Goal: Transaction & Acquisition: Obtain resource

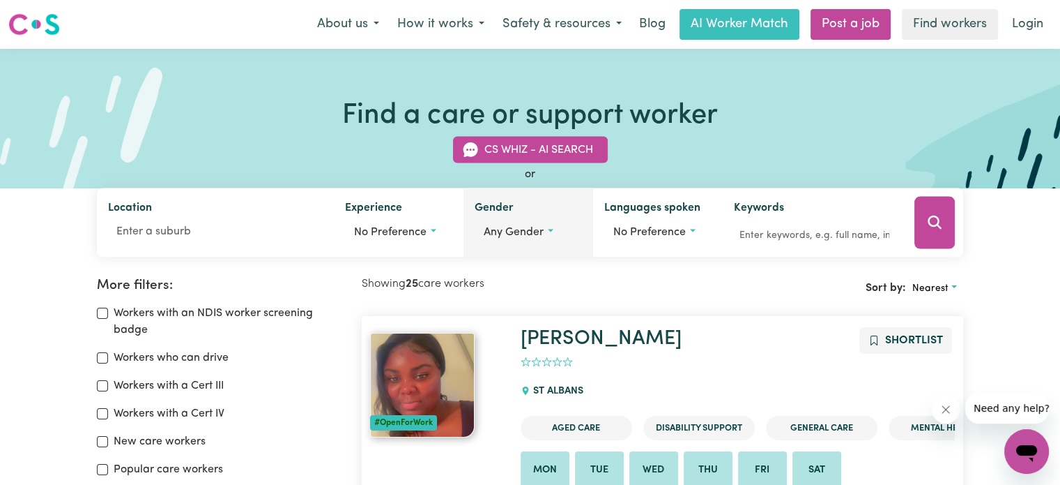
click at [556, 240] on button "Any gender" at bounding box center [528, 232] width 107 height 26
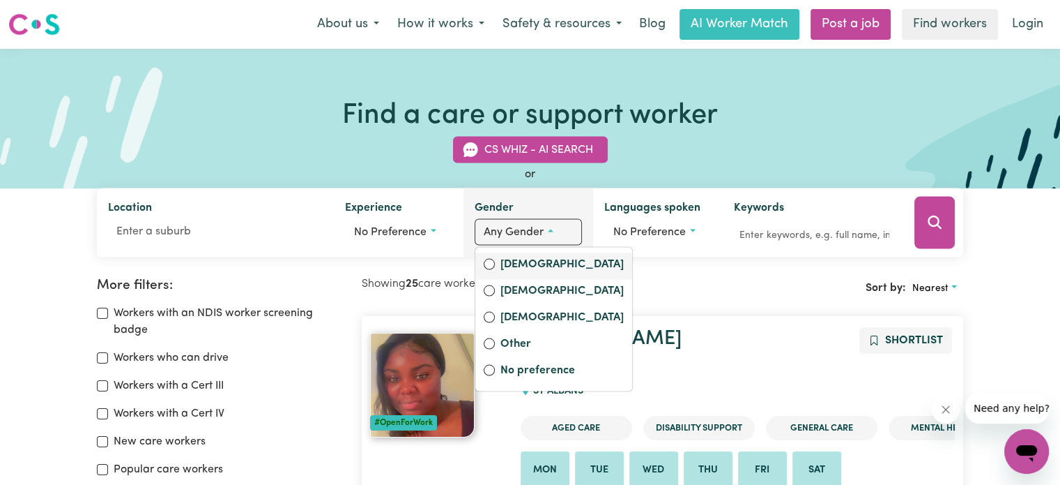
click at [544, 263] on label "[DEMOGRAPHIC_DATA]" at bounding box center [562, 266] width 123 height 20
click at [495, 263] on input "[DEMOGRAPHIC_DATA]" at bounding box center [489, 264] width 11 height 11
radio input "true"
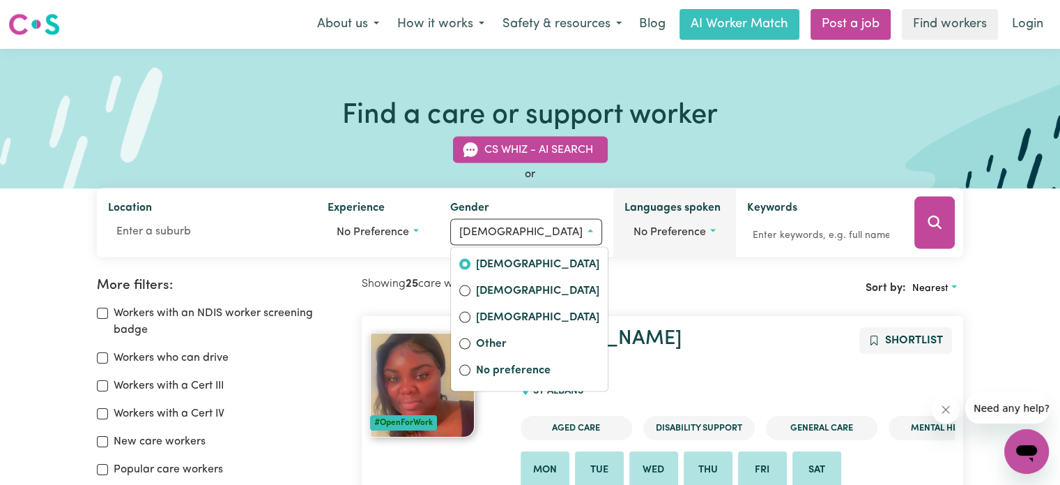
click at [634, 233] on span "No preference" at bounding box center [670, 232] width 73 height 11
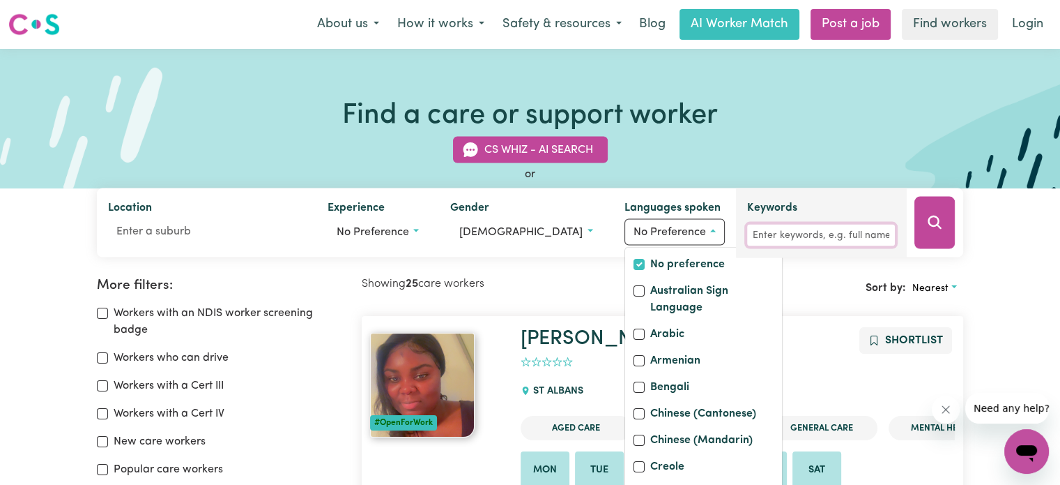
click at [761, 239] on input "Keywords" at bounding box center [821, 235] width 148 height 22
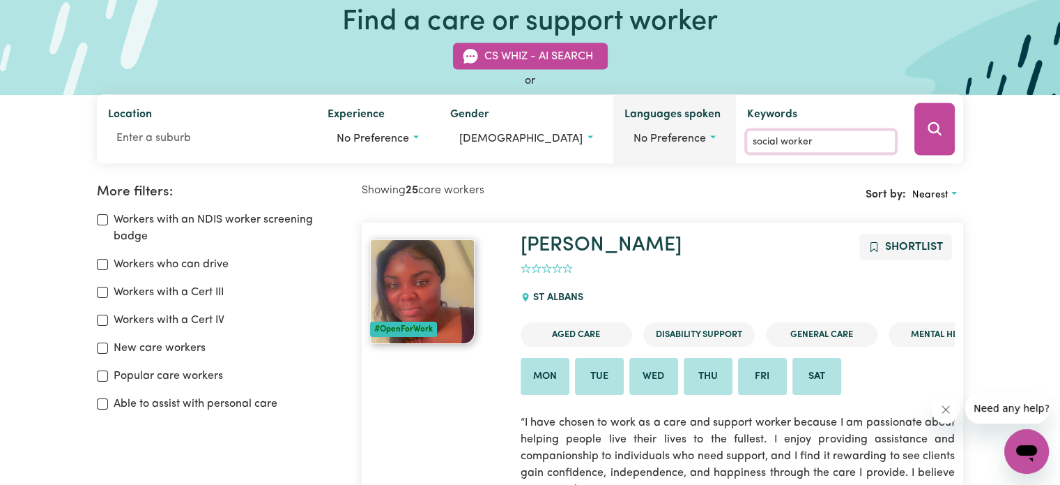
scroll to position [70, 0]
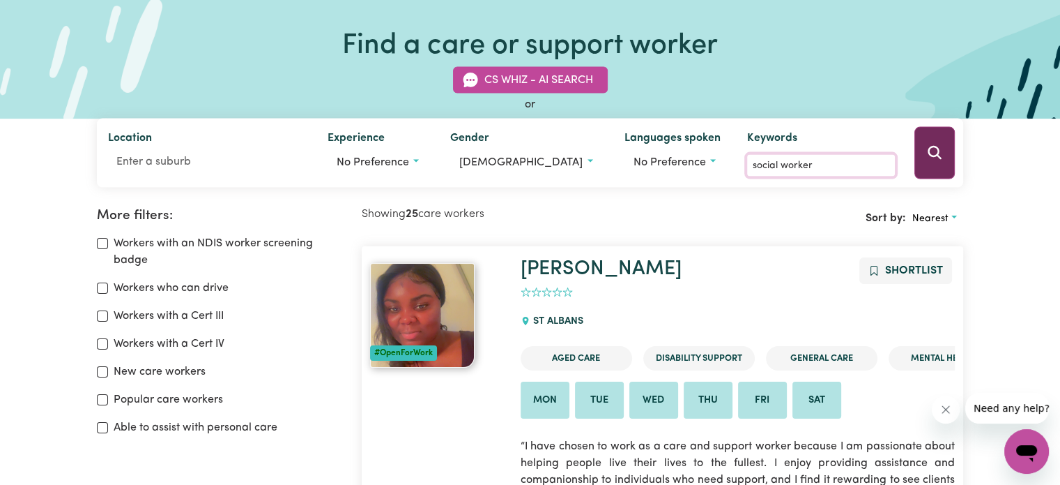
type input "social worker"
click at [944, 153] on button "Search" at bounding box center [935, 153] width 40 height 52
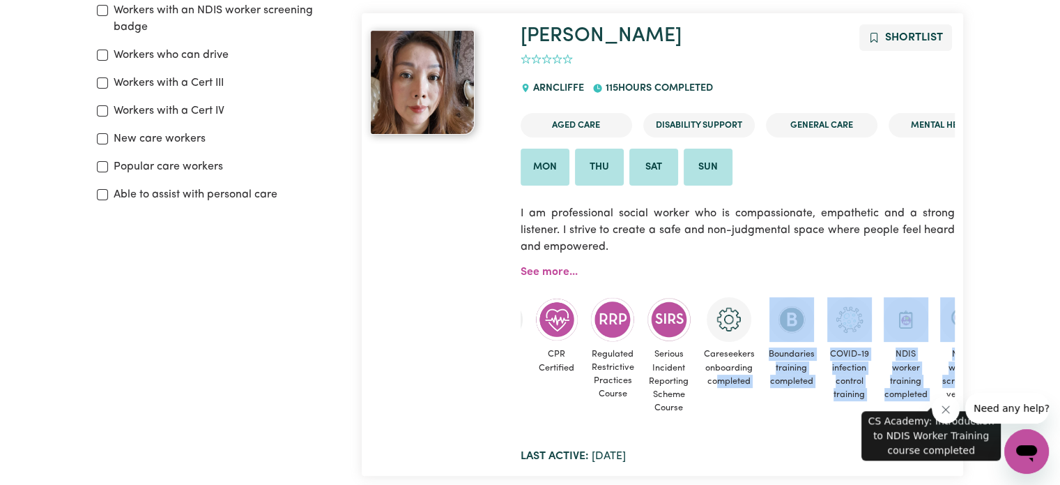
scroll to position [0, 70]
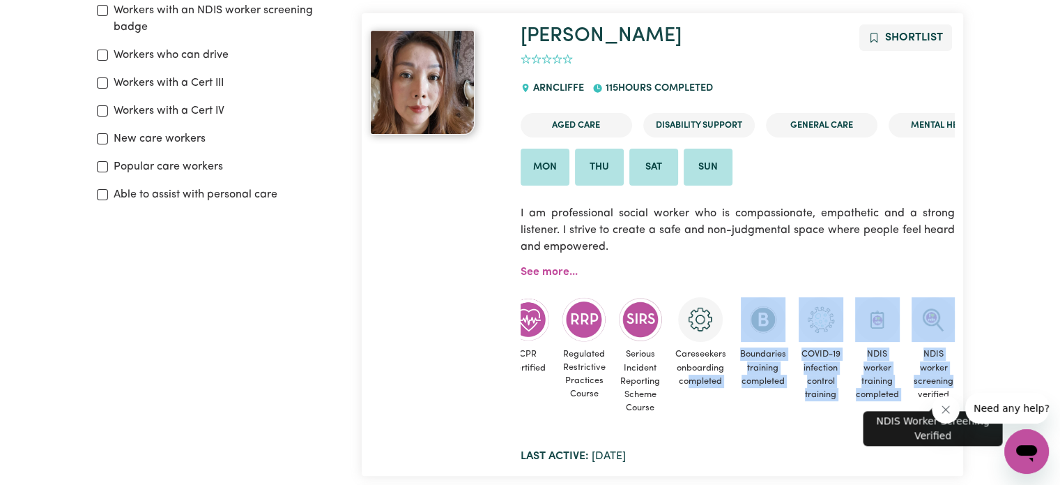
drag, startPoint x: 763, startPoint y: 384, endPoint x: 953, endPoint y: 385, distance: 189.6
click at [885, 385] on ul "First Aid Certified CPR Certified Regulated Restrictive Practices Course Seriou…" at bounding box center [667, 358] width 434 height 123
click at [761, 382] on span "Boundaries training completed" at bounding box center [763, 368] width 49 height 52
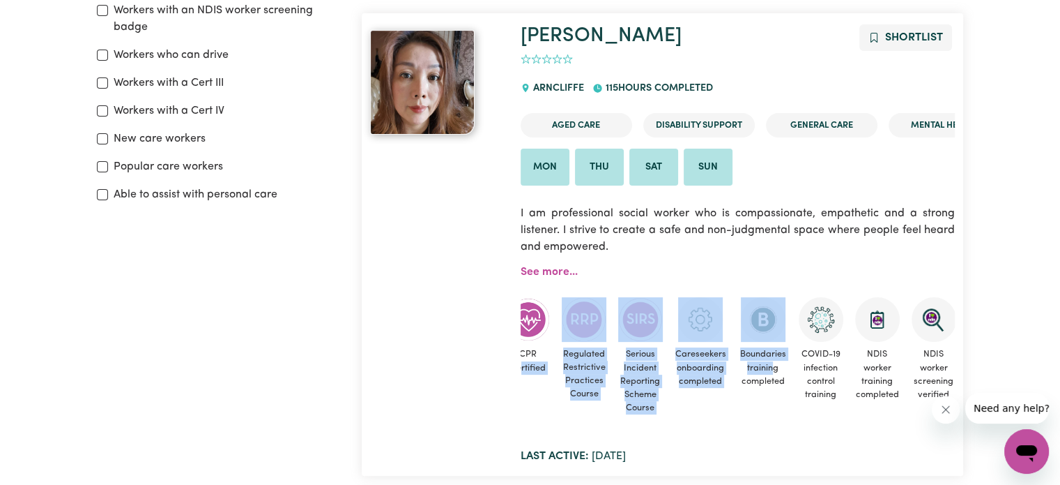
scroll to position [0, 4]
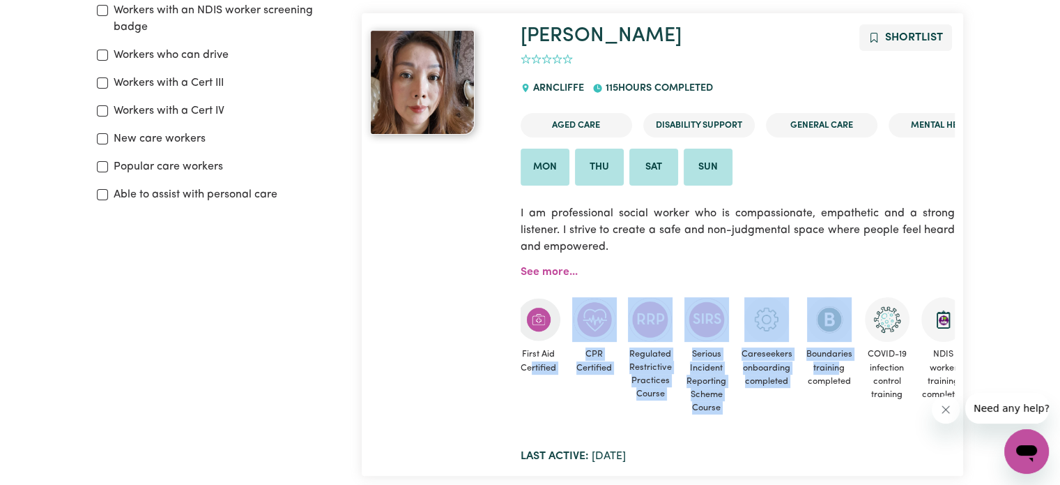
drag, startPoint x: 775, startPoint y: 370, endPoint x: 513, endPoint y: 365, distance: 261.5
click at [513, 365] on div "Hui Shortlist 0 [PERSON_NAME] 115 hours completed Aged Care Disability Support …" at bounding box center [737, 244] width 451 height 440
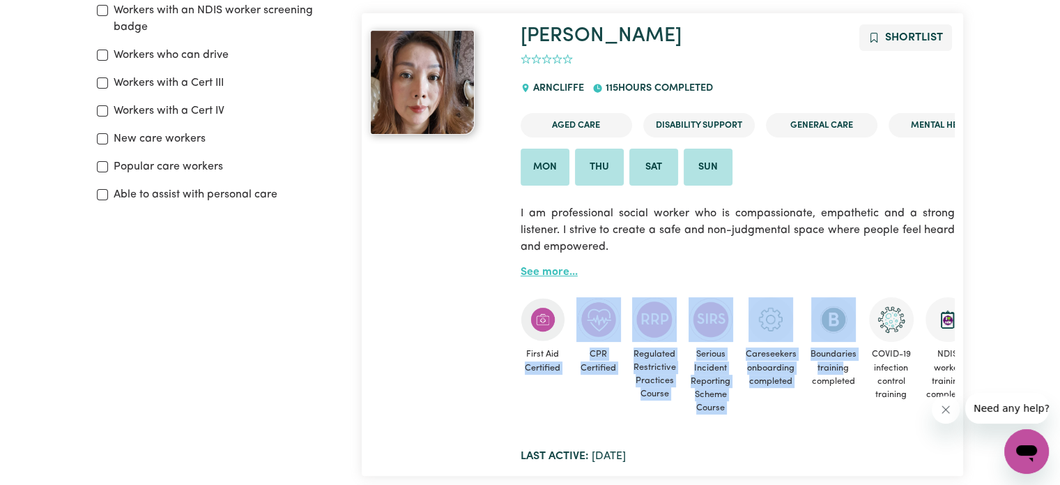
click at [569, 267] on link "See more..." at bounding box center [549, 271] width 57 height 11
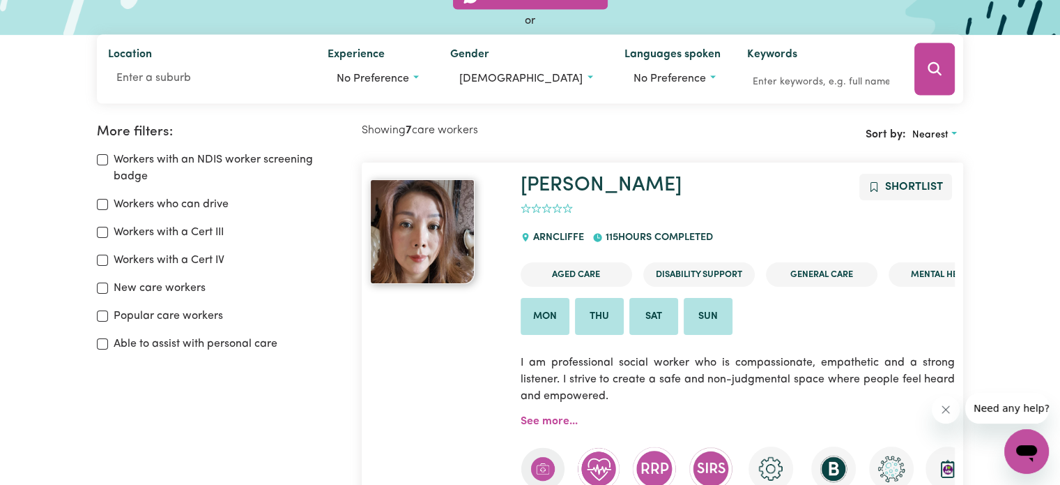
scroll to position [93, 0]
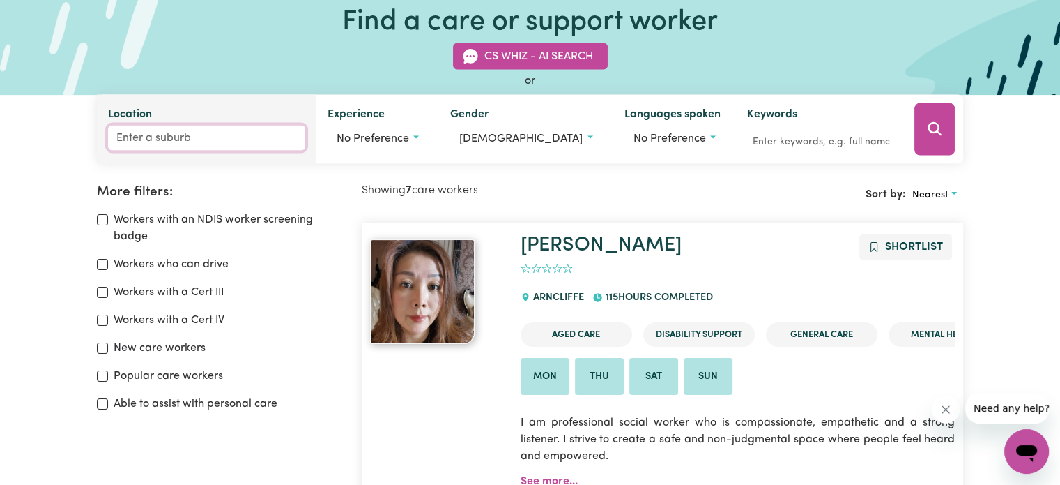
click at [177, 142] on input "Location" at bounding box center [206, 137] width 197 height 25
type input "[GEOGRAPHIC_DATA]"
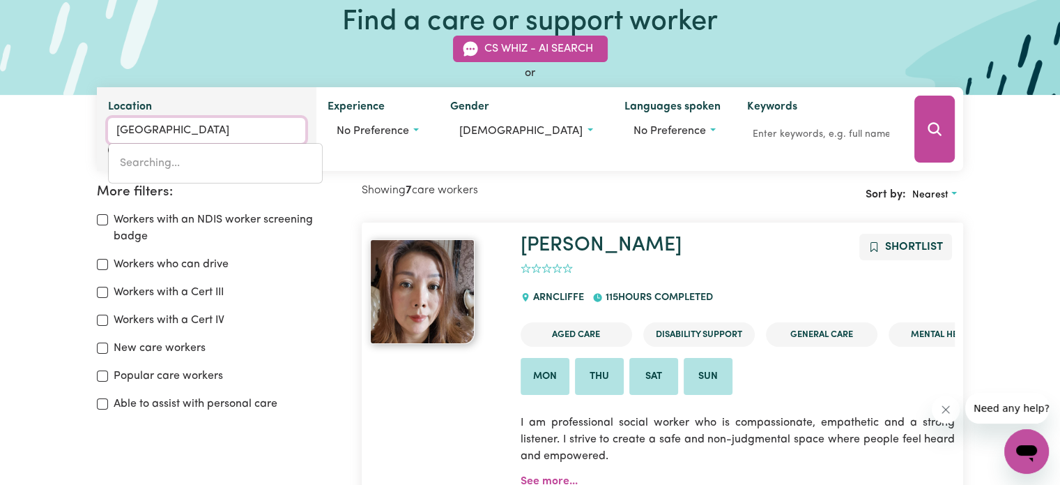
type input "[GEOGRAPHIC_DATA], [GEOGRAPHIC_DATA], 3000"
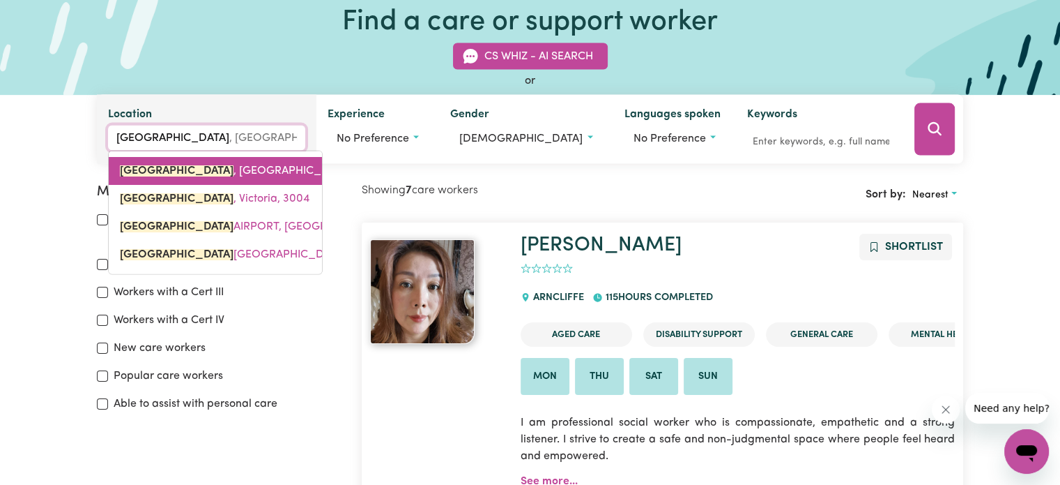
click at [164, 172] on mark "[GEOGRAPHIC_DATA]" at bounding box center [177, 170] width 114 height 11
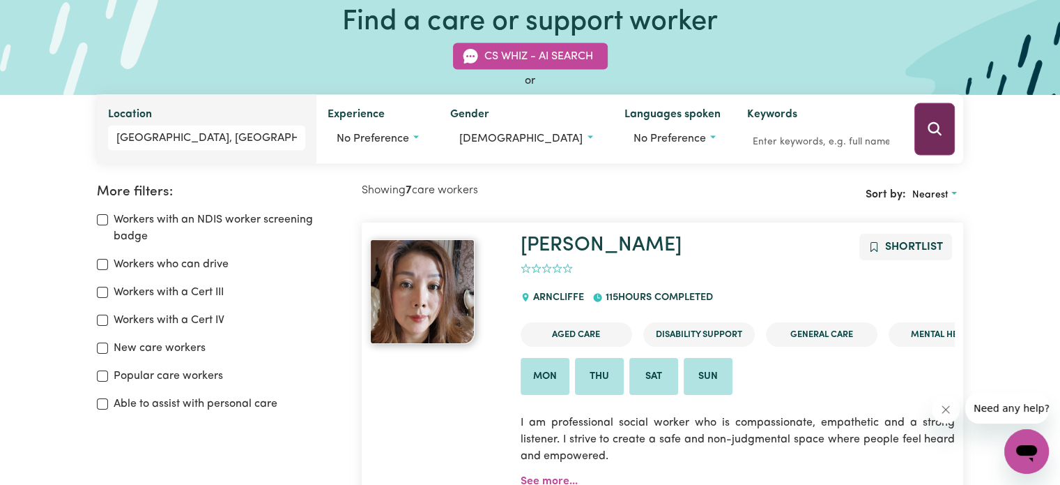
click at [922, 122] on button "Search" at bounding box center [935, 129] width 40 height 52
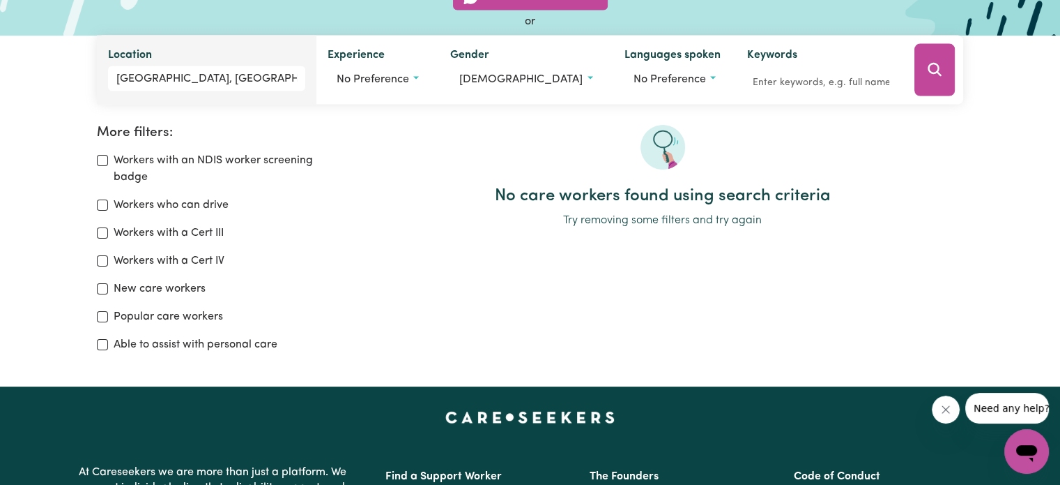
scroll to position [93, 0]
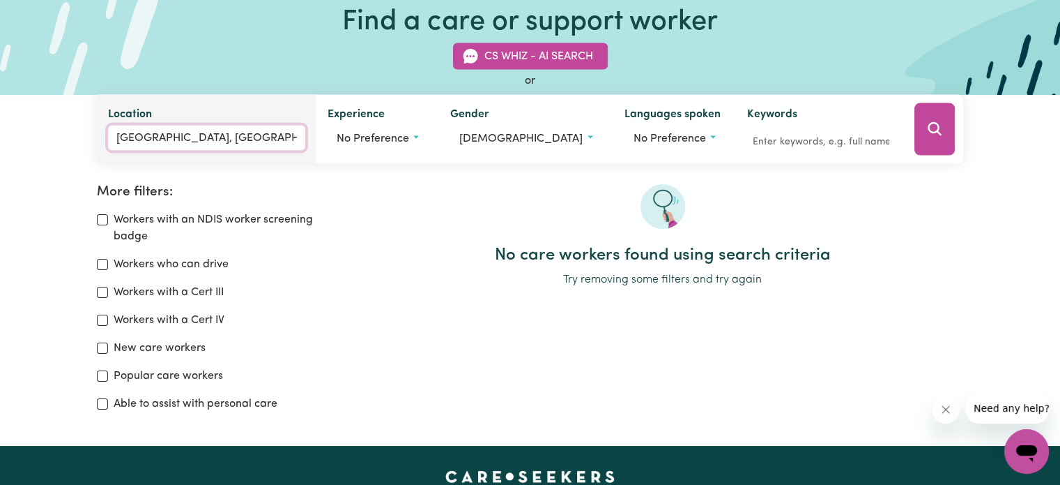
type input "[GEOGRAPHIC_DATA], [GEOGRAPHIC_DATA], 3000"
click at [264, 129] on input "[GEOGRAPHIC_DATA], [GEOGRAPHIC_DATA]" at bounding box center [206, 137] width 197 height 25
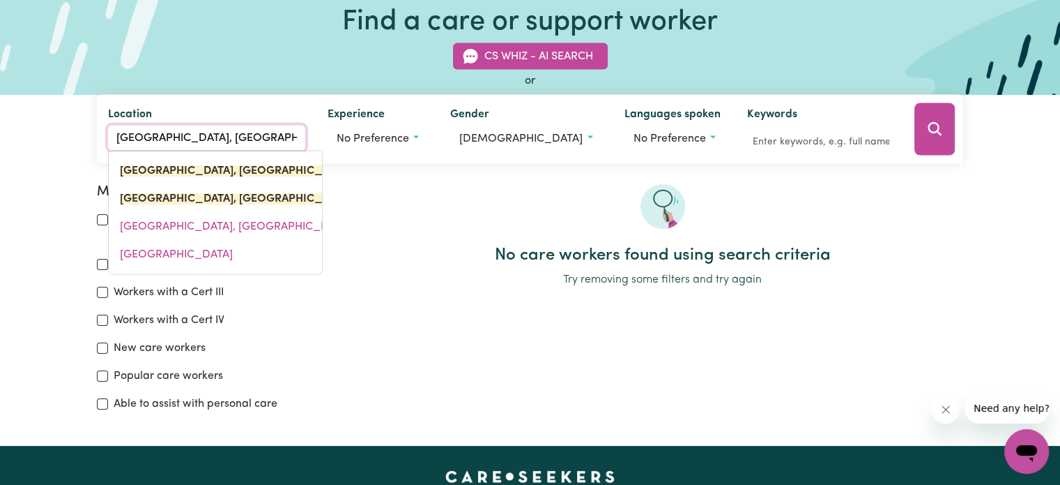
drag, startPoint x: 264, startPoint y: 129, endPoint x: 16, endPoint y: 106, distance: 249.3
click at [0, 104] on div "CS Whiz - AI Search or Location [GEOGRAPHIC_DATA], [GEOGRAPHIC_DATA], [GEOGRAPH…" at bounding box center [530, 94] width 1060 height 137
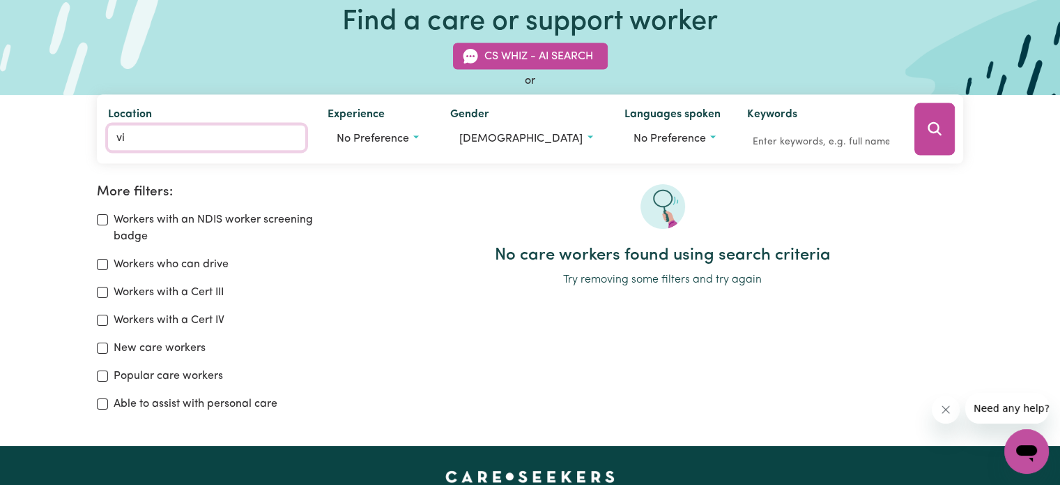
type input "vic"
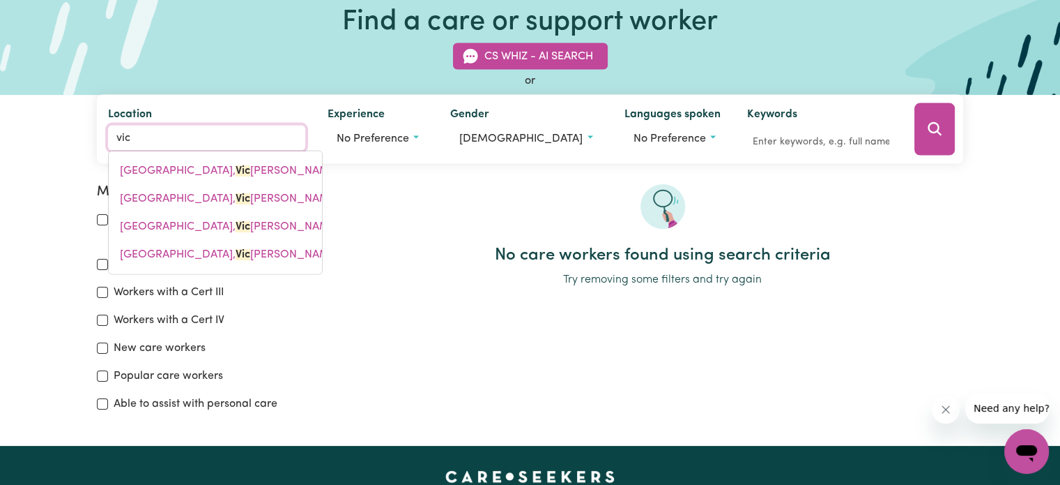
type input "[PERSON_NAME][GEOGRAPHIC_DATA], [GEOGRAPHIC_DATA]"
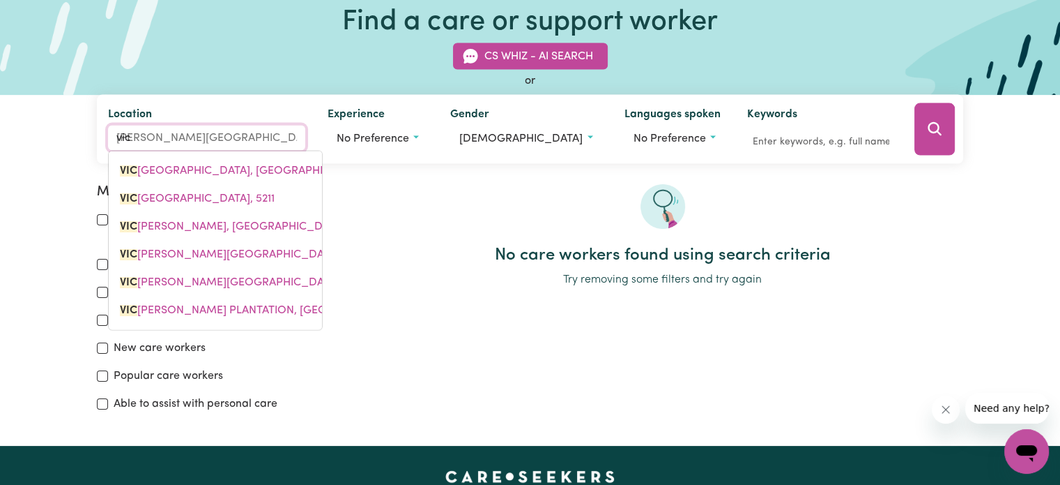
type input "vict"
type input "[PERSON_NAME][GEOGRAPHIC_DATA], [GEOGRAPHIC_DATA], 5211"
type input "victo"
type input "[PERSON_NAME][GEOGRAPHIC_DATA], [GEOGRAPHIC_DATA], 5211"
type input "[PERSON_NAME]"
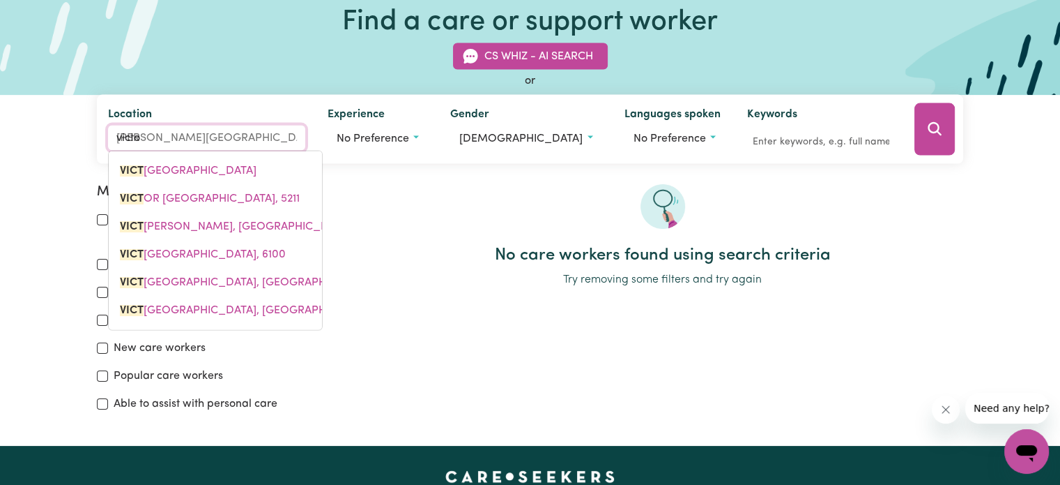
type input "[PERSON_NAME][GEOGRAPHIC_DATA], [GEOGRAPHIC_DATA], 5211"
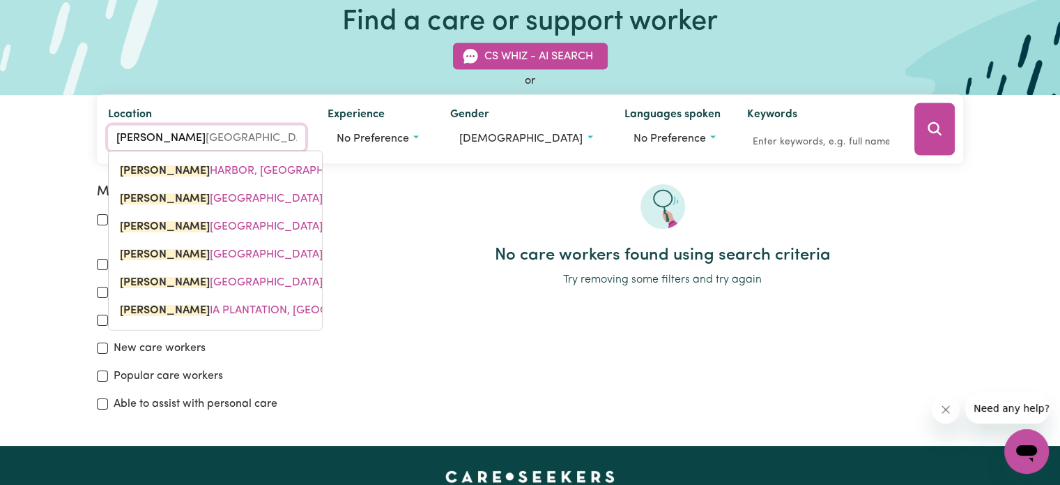
type input "victori"
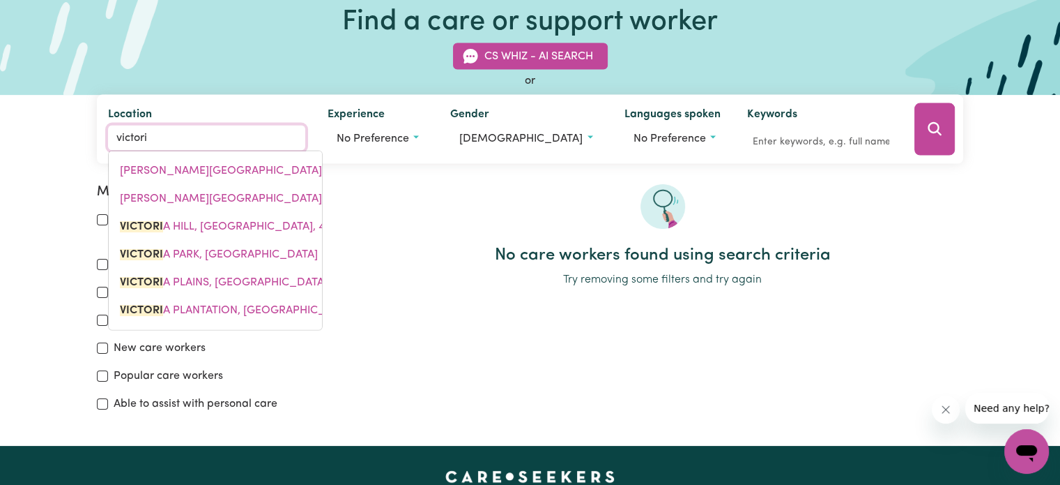
type input "victoria"
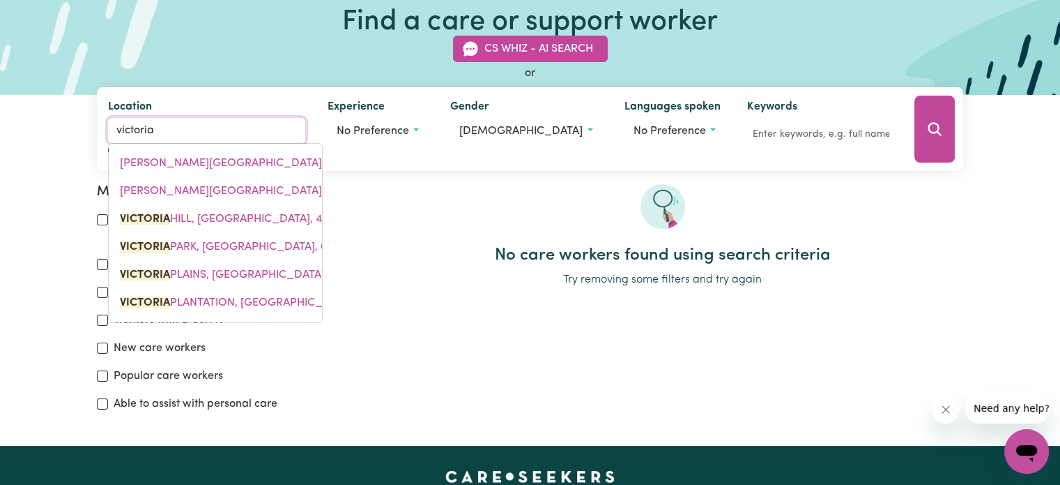
type input "[PERSON_NAME], [GEOGRAPHIC_DATA], 4361"
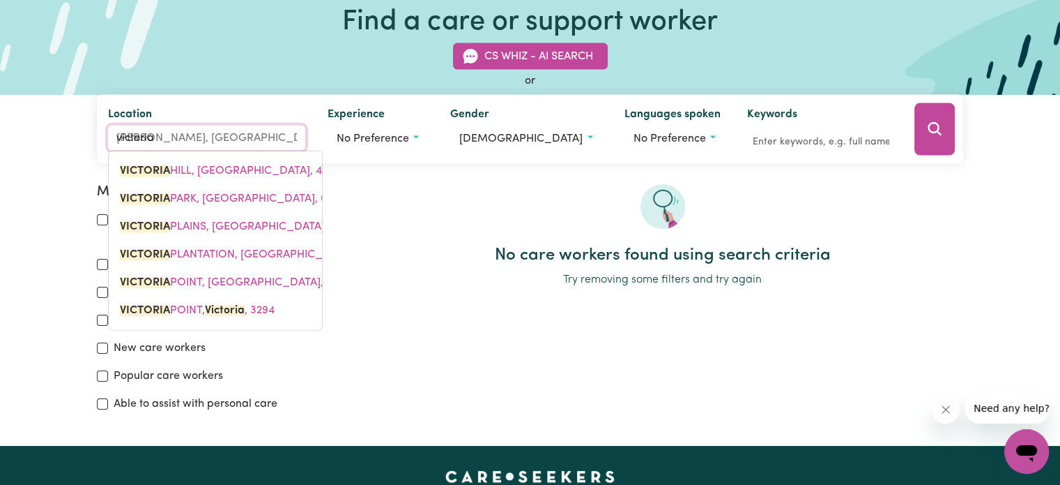
type input "victori"
type input "[PERSON_NAME], [GEOGRAPHIC_DATA], 4361"
type input "[PERSON_NAME]"
type input "[PERSON_NAME], [GEOGRAPHIC_DATA], 4361"
type input "victo"
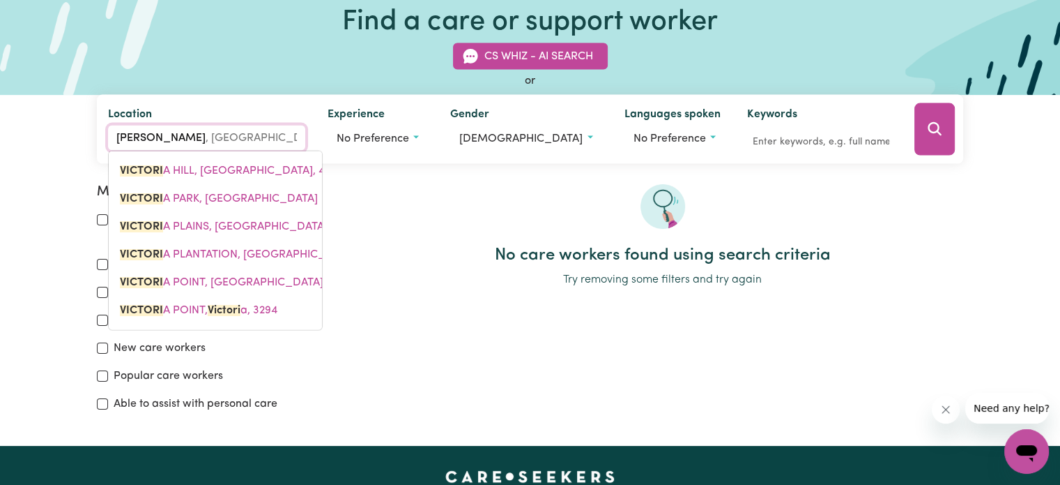
type input "[PERSON_NAME], [GEOGRAPHIC_DATA], 4361"
type input "vict"
type input "[PERSON_NAME], [GEOGRAPHIC_DATA], 4361"
type input "vic"
type input "[PERSON_NAME], [GEOGRAPHIC_DATA], 4361"
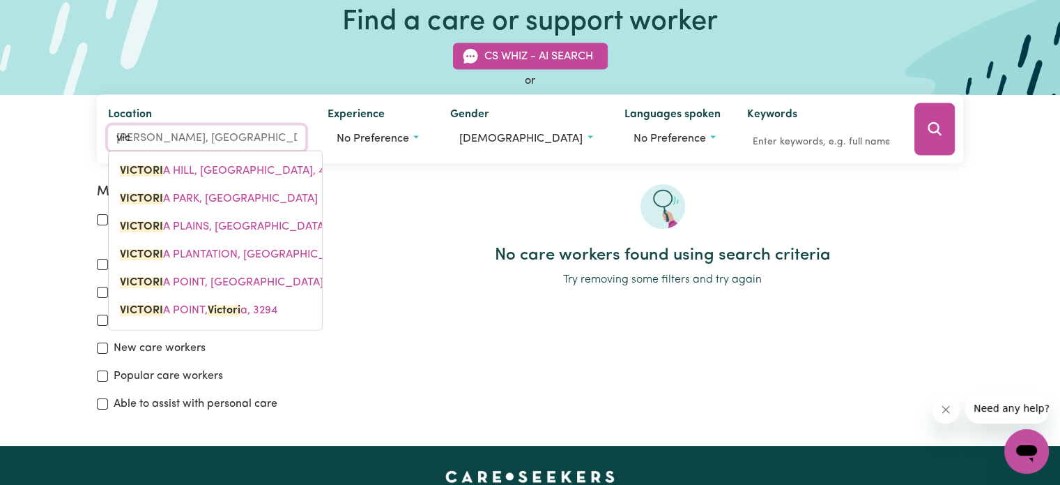
type input "vi"
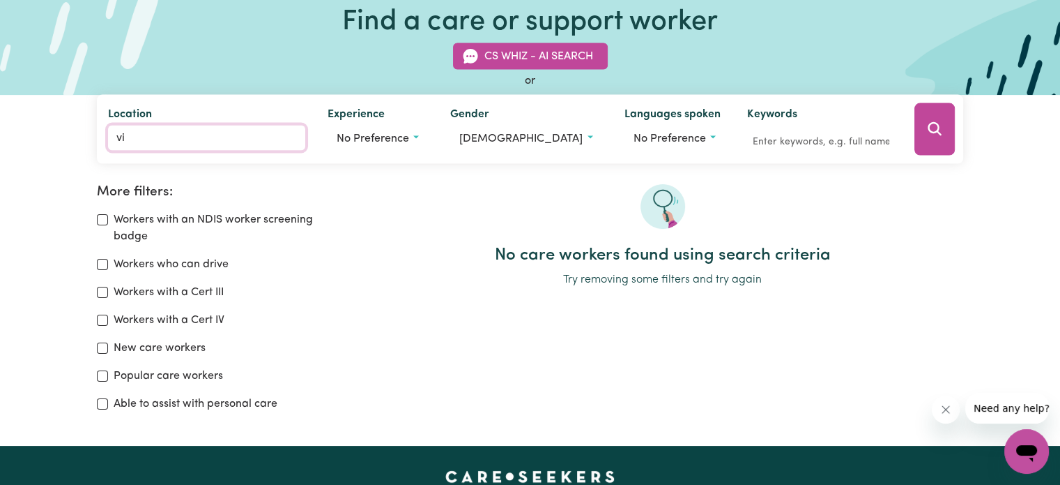
type input "v"
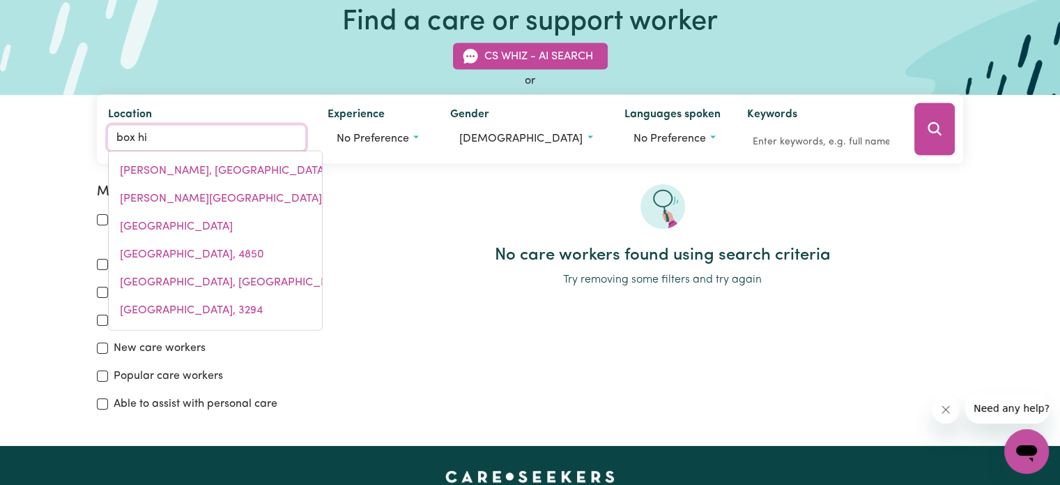
type input "box hil"
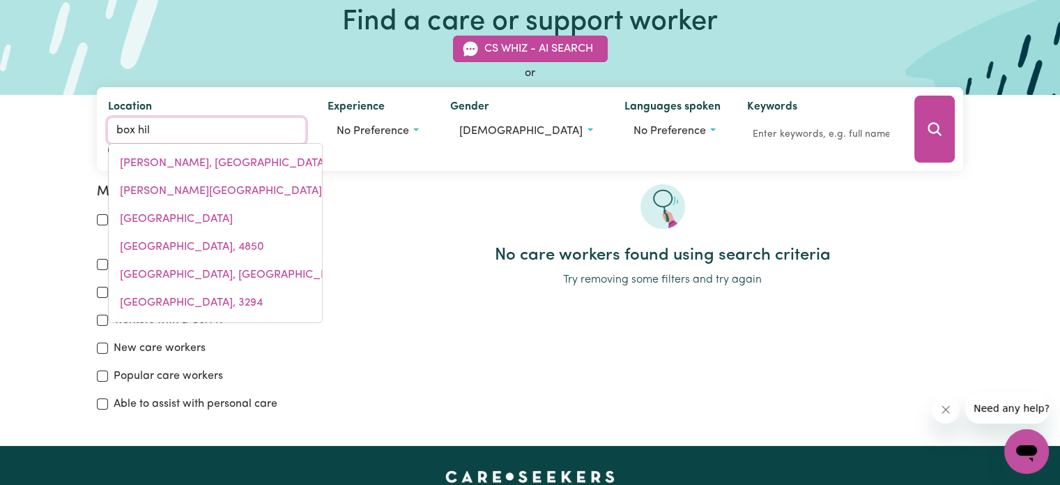
type input "box hilL, [GEOGRAPHIC_DATA], 2765"
type input "box hill"
type input "[GEOGRAPHIC_DATA], [GEOGRAPHIC_DATA], 2765"
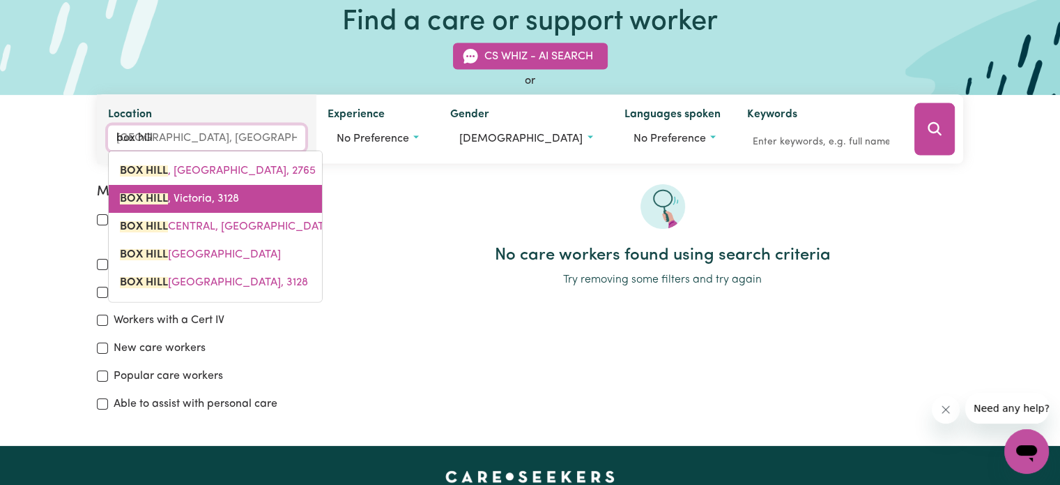
click at [172, 198] on span "[GEOGRAPHIC_DATA][PERSON_NAME]" at bounding box center [179, 198] width 119 height 11
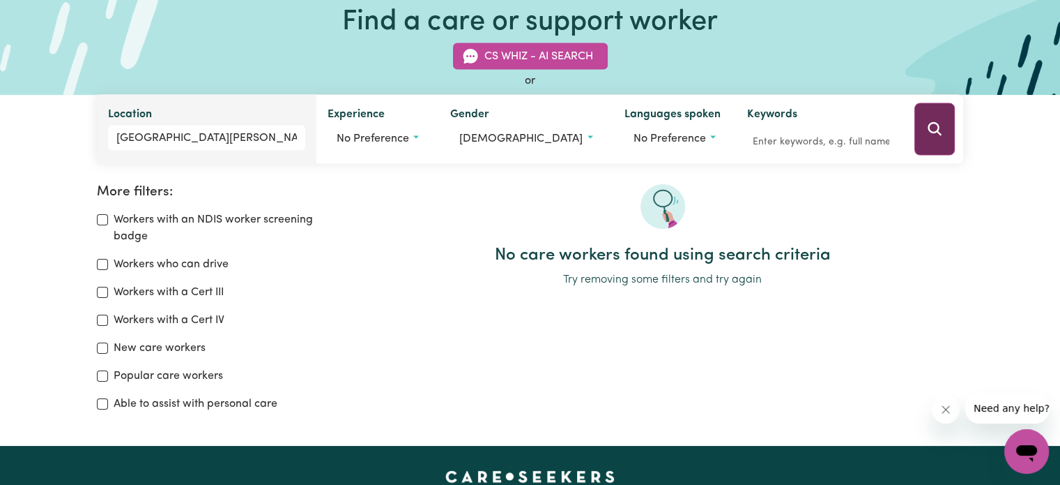
click at [923, 130] on button "Search" at bounding box center [935, 129] width 40 height 52
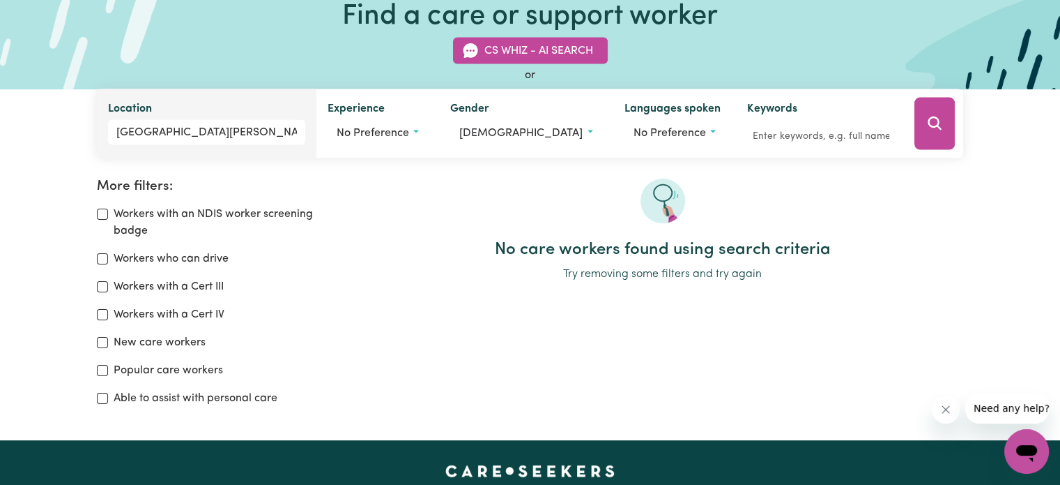
scroll to position [93, 0]
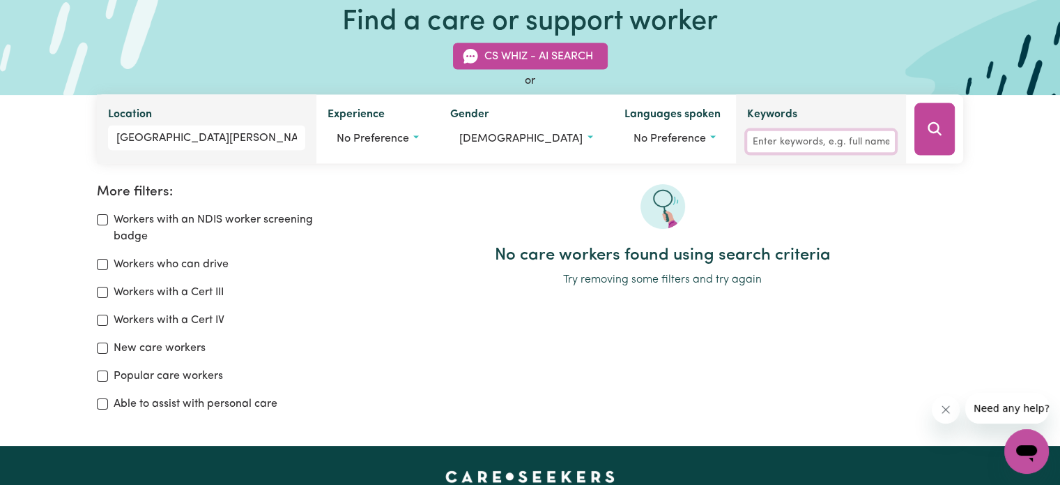
click at [773, 144] on input "Keywords" at bounding box center [821, 142] width 148 height 22
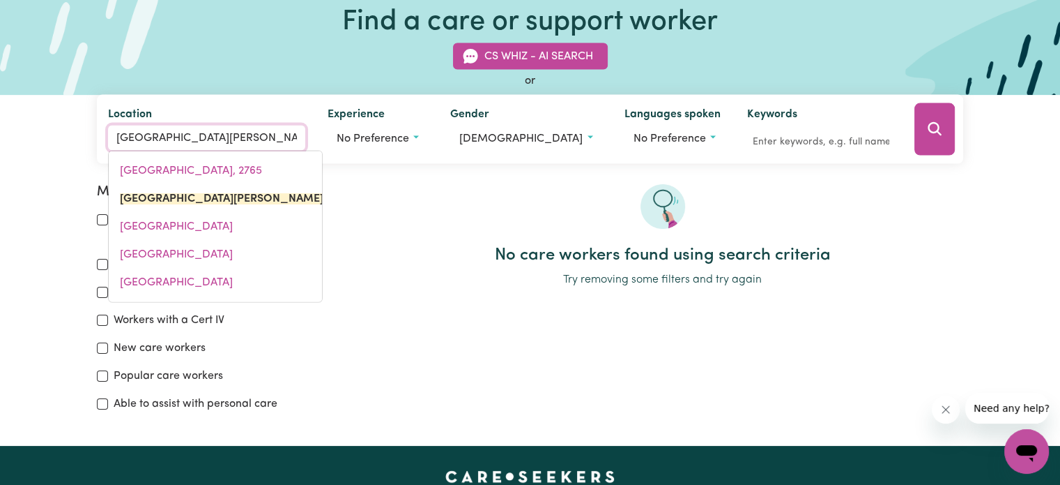
drag, startPoint x: 227, startPoint y: 146, endPoint x: 0, endPoint y: 125, distance: 228.2
click at [0, 125] on div "CS Whiz - AI Search or Location [GEOGRAPHIC_DATA][PERSON_NAME][GEOGRAPHIC_DATA]…" at bounding box center [530, 94] width 1060 height 137
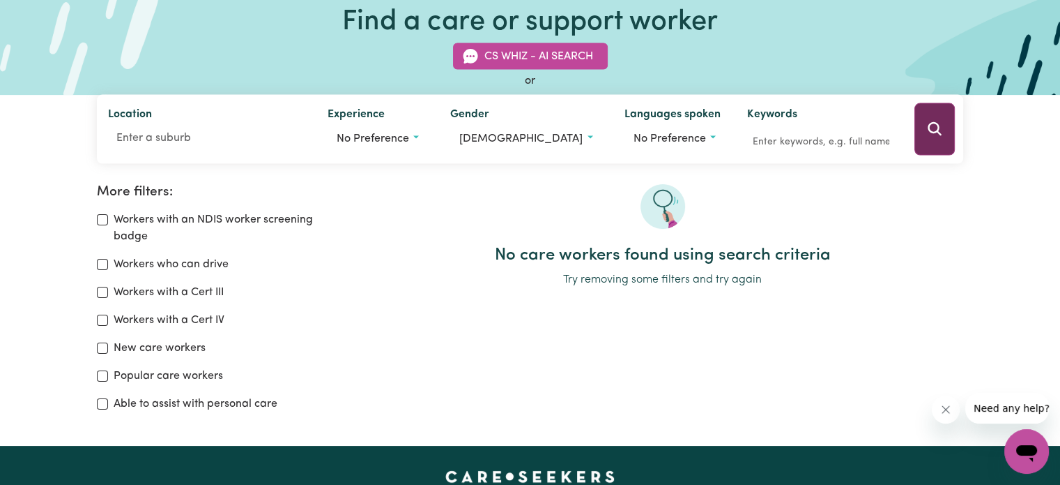
click at [953, 139] on button "Search" at bounding box center [935, 129] width 40 height 52
click at [931, 128] on icon "Search" at bounding box center [935, 129] width 17 height 17
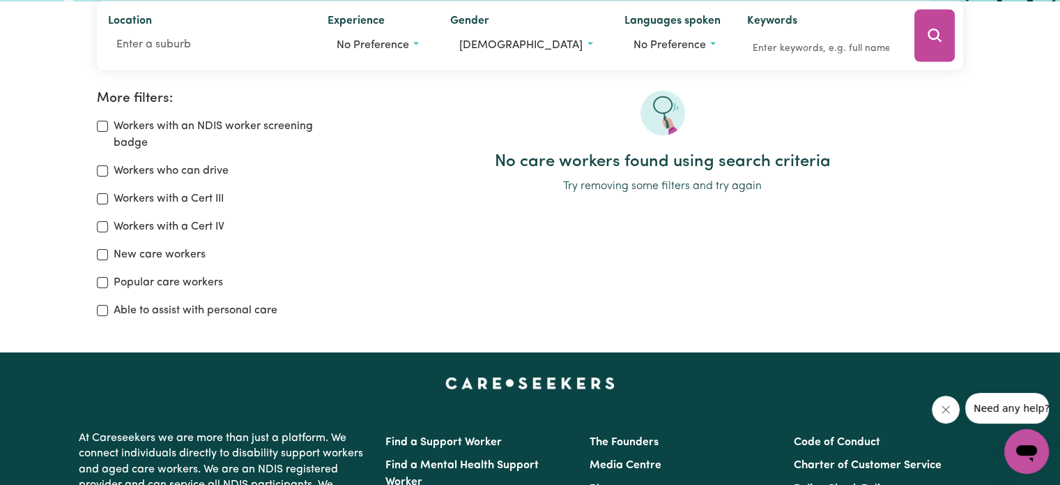
scroll to position [163, 0]
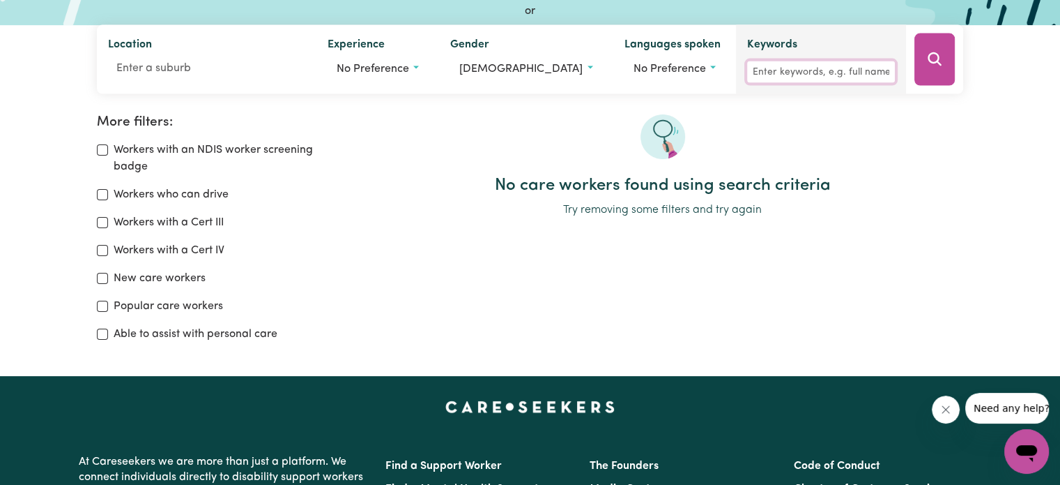
click at [831, 82] on div "Keywords" at bounding box center [821, 59] width 170 height 69
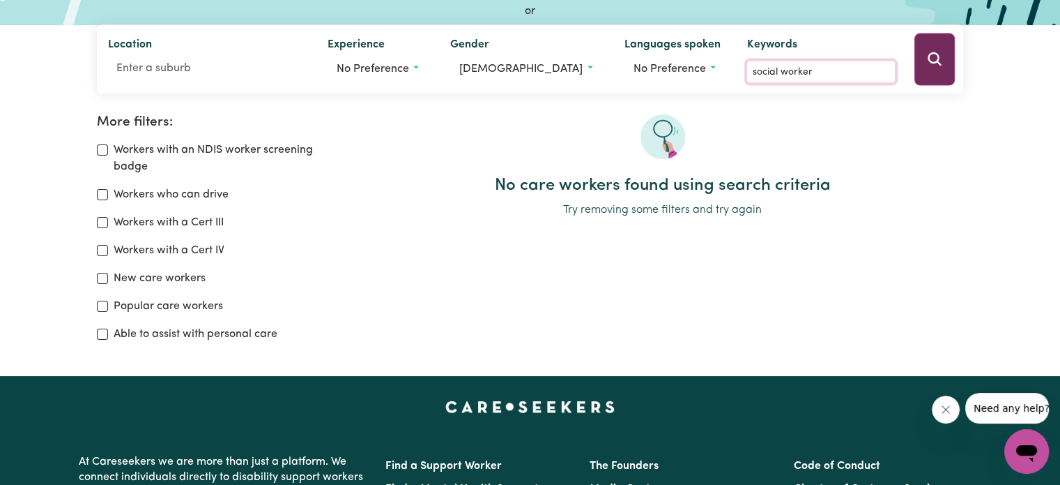
type input "social worker"
click at [931, 68] on button "Search" at bounding box center [935, 59] width 40 height 52
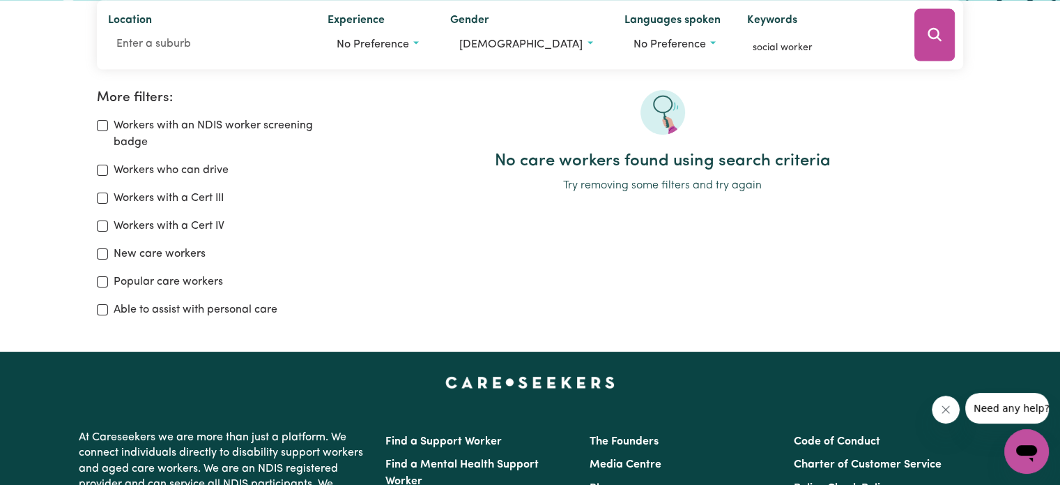
scroll to position [93, 0]
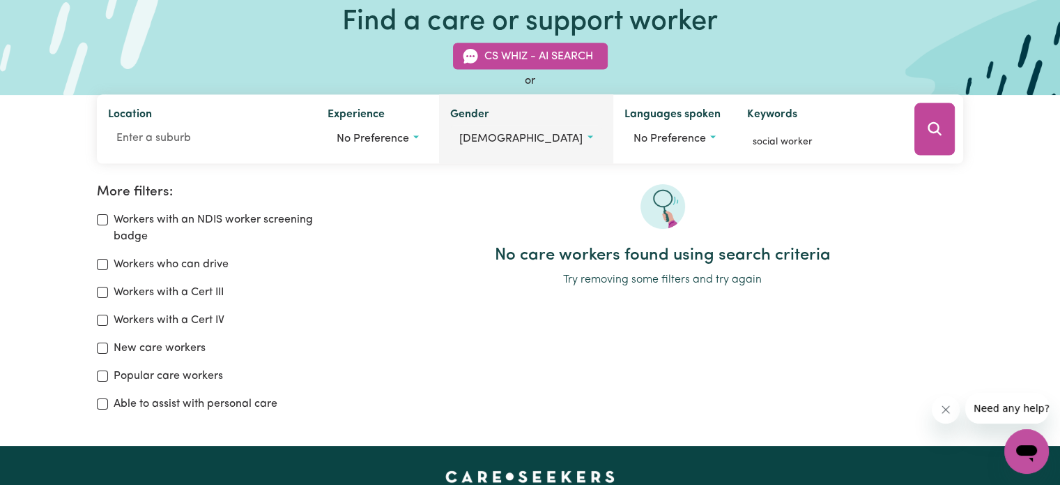
click at [514, 125] on button "[DEMOGRAPHIC_DATA]" at bounding box center [525, 138] width 151 height 26
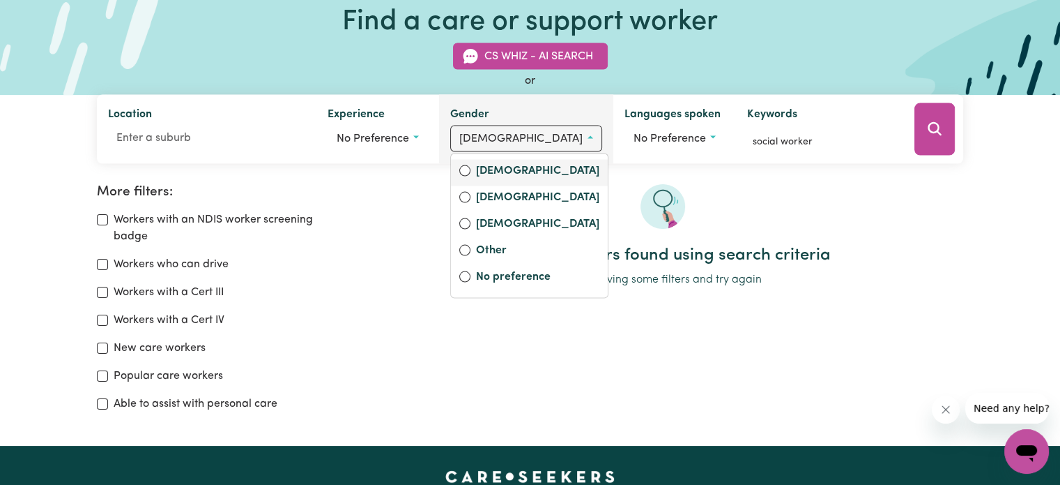
click at [521, 169] on label "[DEMOGRAPHIC_DATA]" at bounding box center [537, 172] width 123 height 20
click at [471, 169] on input "[DEMOGRAPHIC_DATA]" at bounding box center [464, 170] width 11 height 11
radio input "true"
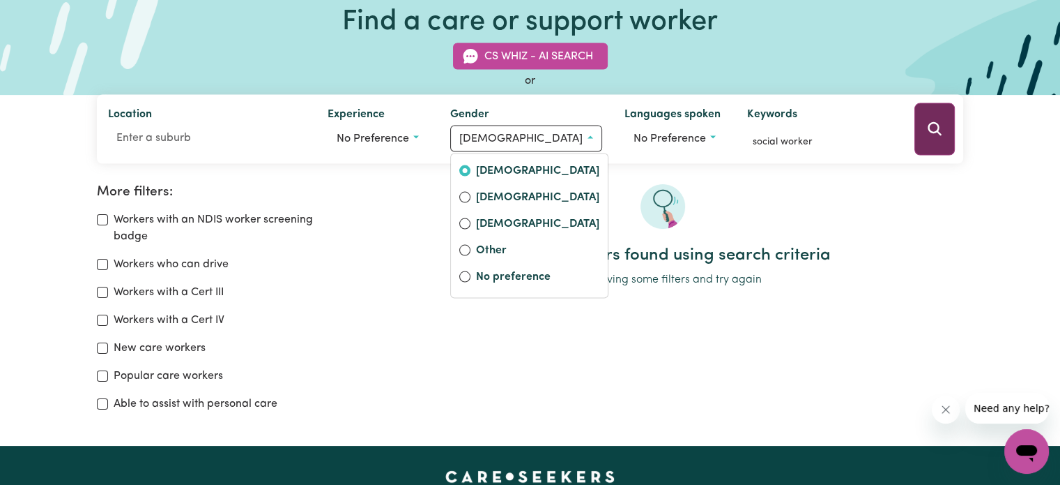
click at [936, 123] on icon "Search" at bounding box center [935, 128] width 13 height 13
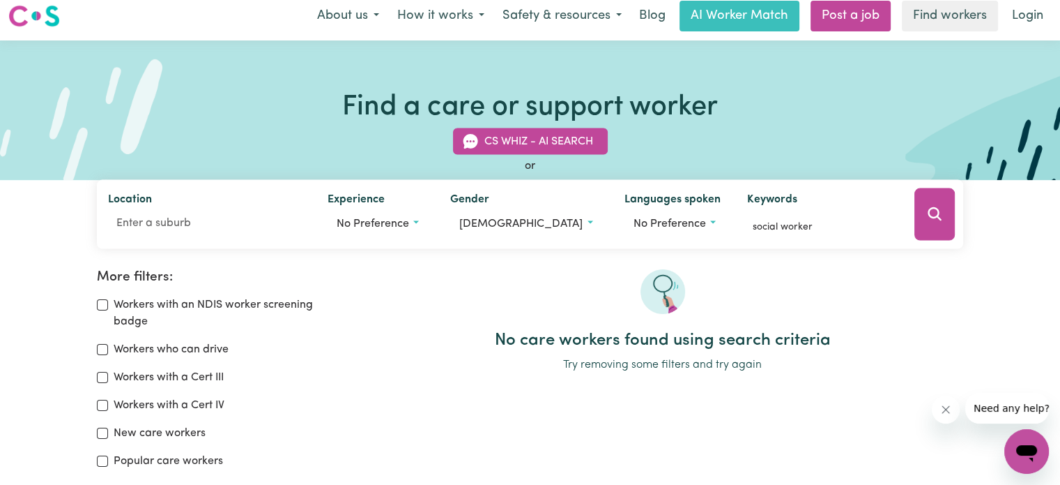
scroll to position [0, 0]
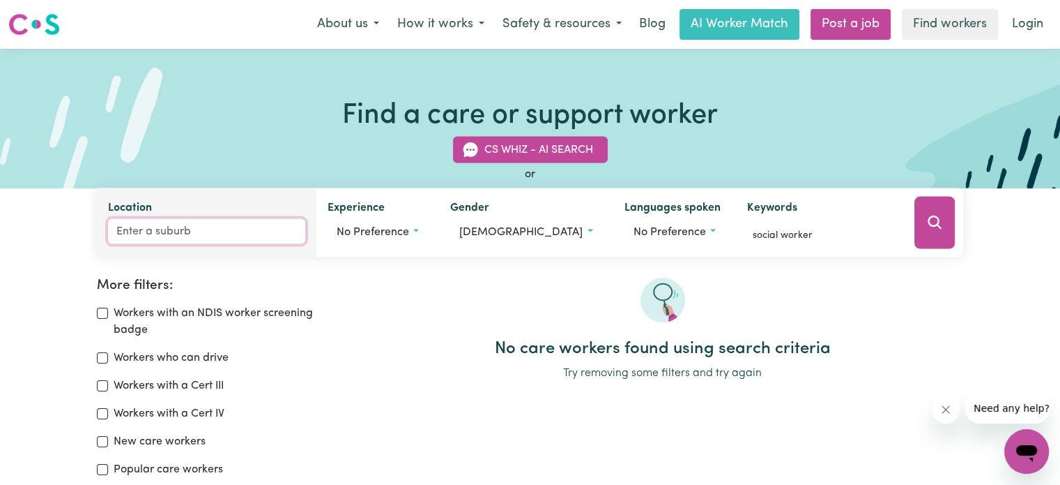
click at [239, 236] on input "Location" at bounding box center [206, 231] width 197 height 25
click at [933, 226] on icon "Search" at bounding box center [935, 221] width 13 height 13
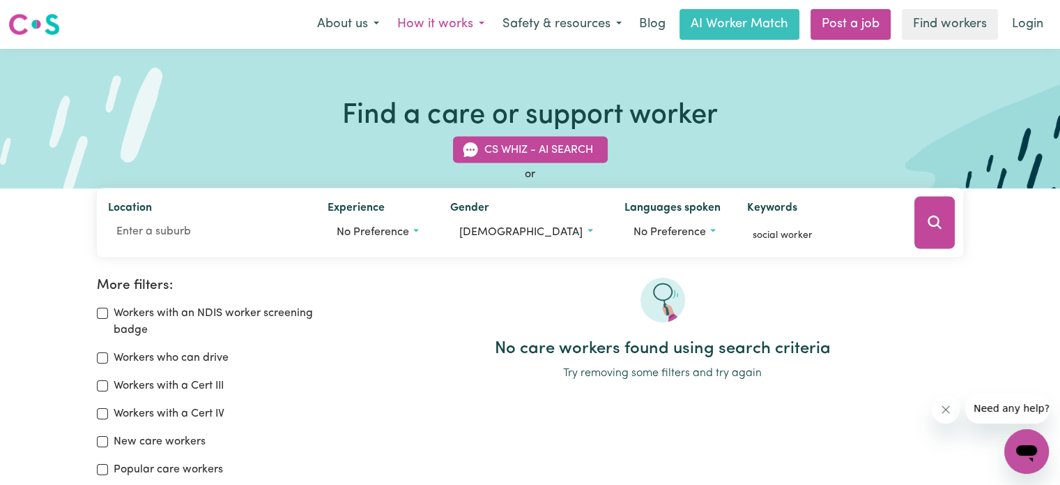
click at [447, 15] on button "How it works" at bounding box center [440, 24] width 105 height 29
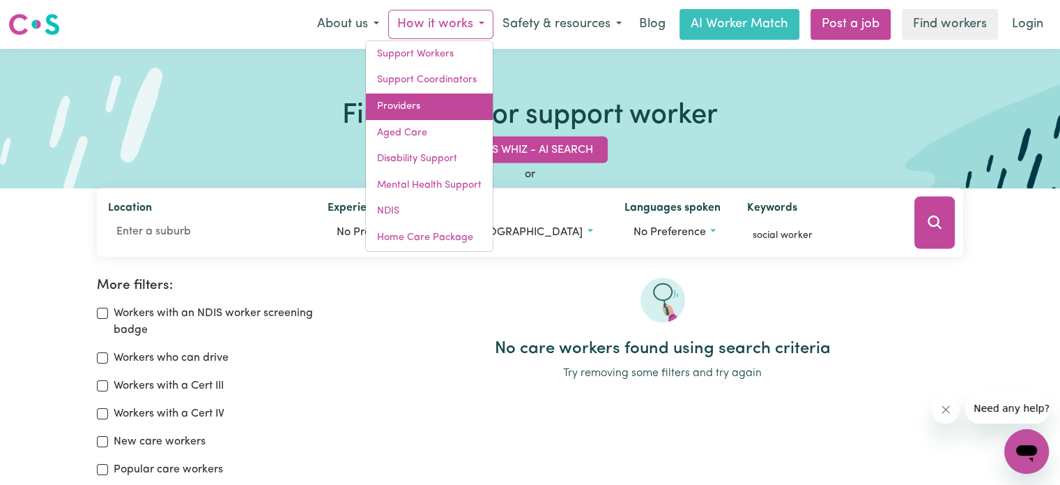
click at [422, 100] on link "Providers" at bounding box center [429, 106] width 127 height 26
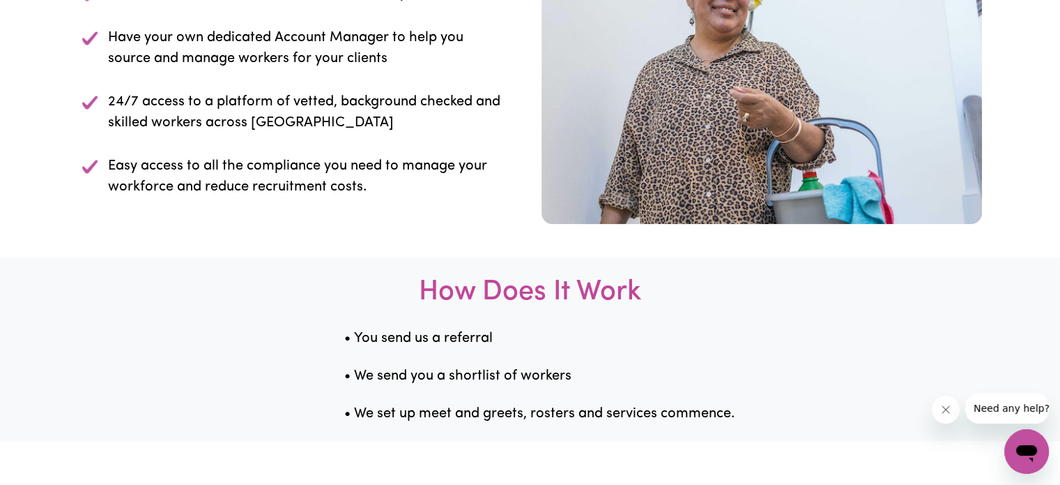
scroll to position [1325, 0]
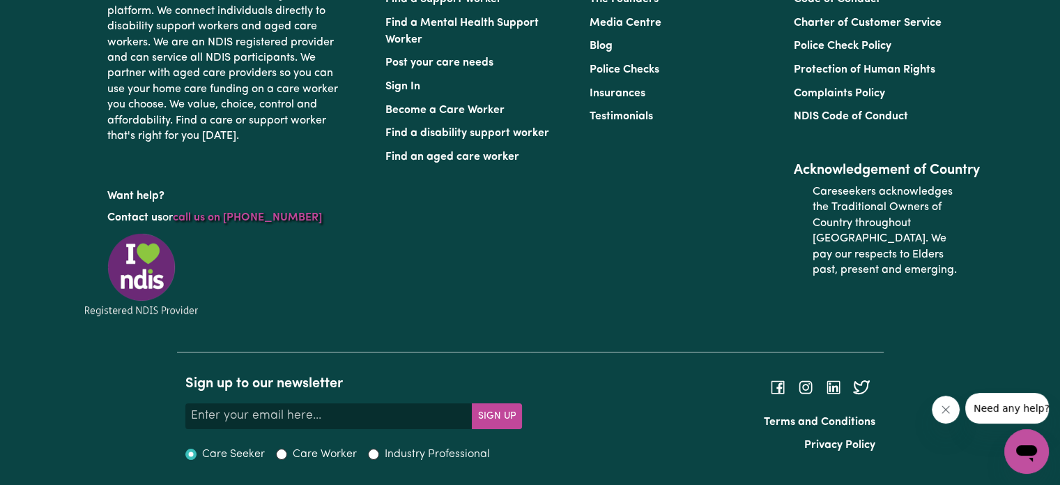
scroll to position [6002, 0]
